Goal: Information Seeking & Learning: Learn about a topic

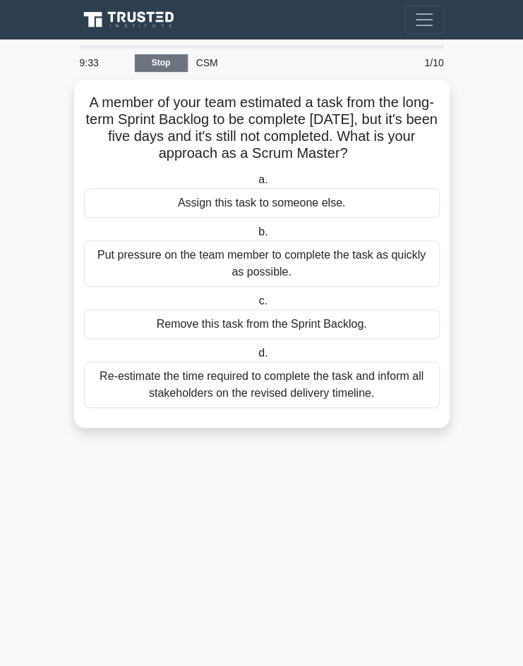
click at [171, 61] on link "Stop" at bounding box center [161, 63] width 53 height 18
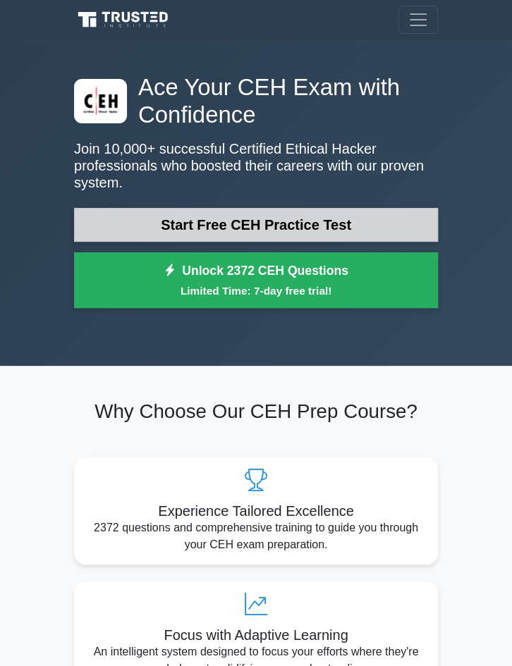
click at [250, 208] on link "Start Free CEH Practice Test" at bounding box center [256, 225] width 364 height 34
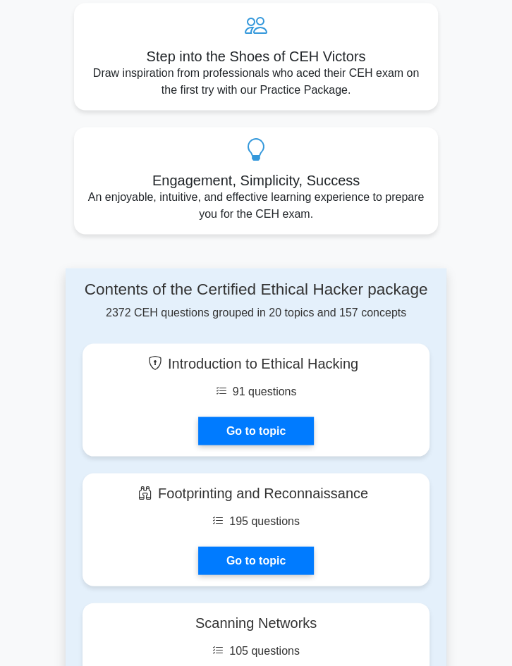
scroll to position [705, 0]
